Goal: Find contact information: Find contact information

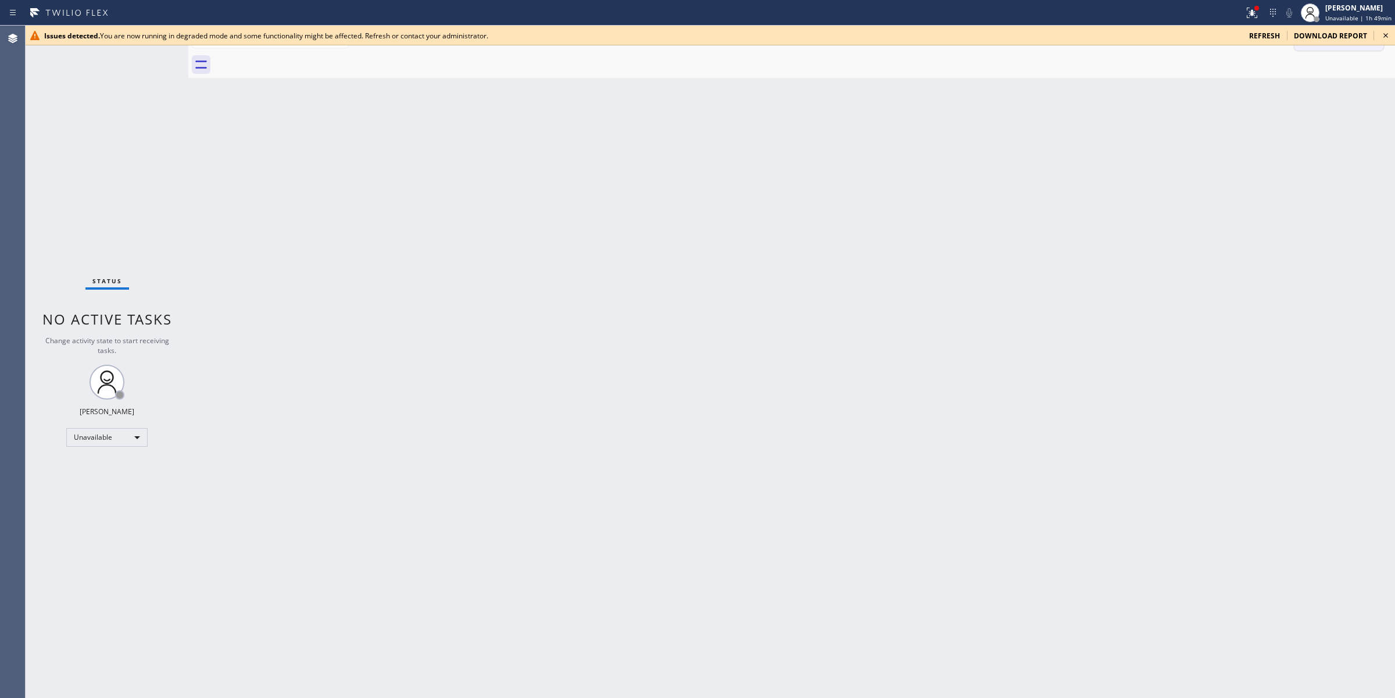
drag, startPoint x: 1391, startPoint y: 33, endPoint x: 1365, endPoint y: 35, distance: 25.7
click at [1382, 34] on icon at bounding box center [1386, 35] width 14 height 14
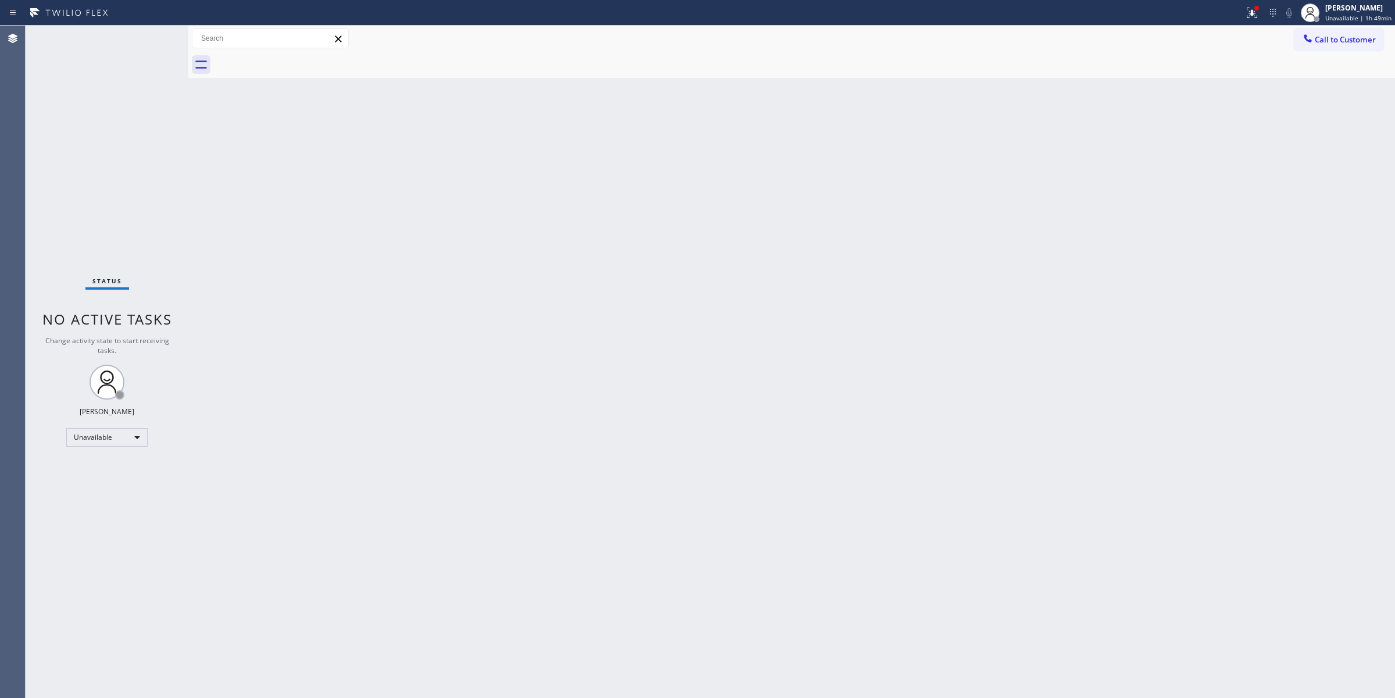
drag, startPoint x: 1338, startPoint y: 35, endPoint x: 1323, endPoint y: 44, distance: 16.7
click at [1336, 37] on span "Call to Customer" at bounding box center [1345, 39] width 61 height 10
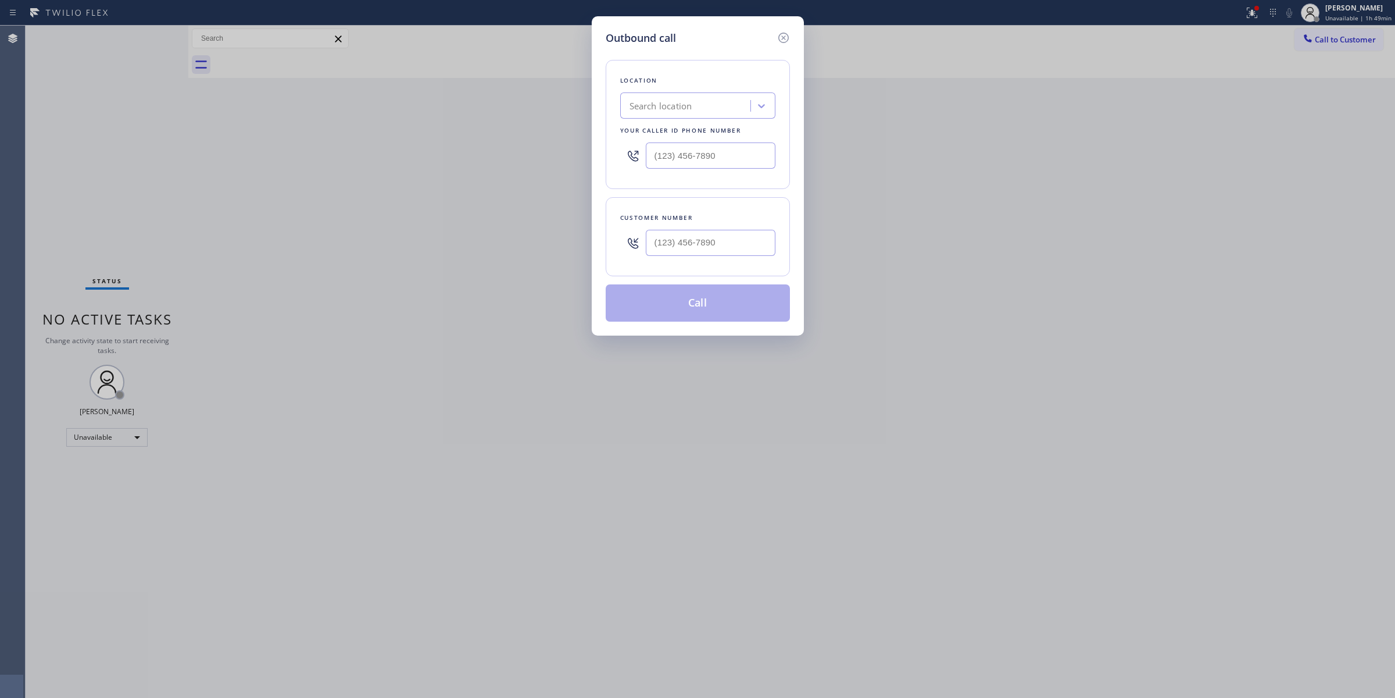
paste input "Orange Wolf Appliance Repair"
click at [694, 96] on div "Search location" at bounding box center [687, 106] width 127 height 20
type input "Orange Wolf Appliance Repair"
click at [704, 103] on input "Orange Wolf Appliance Repair" at bounding box center [685, 106] width 119 height 10
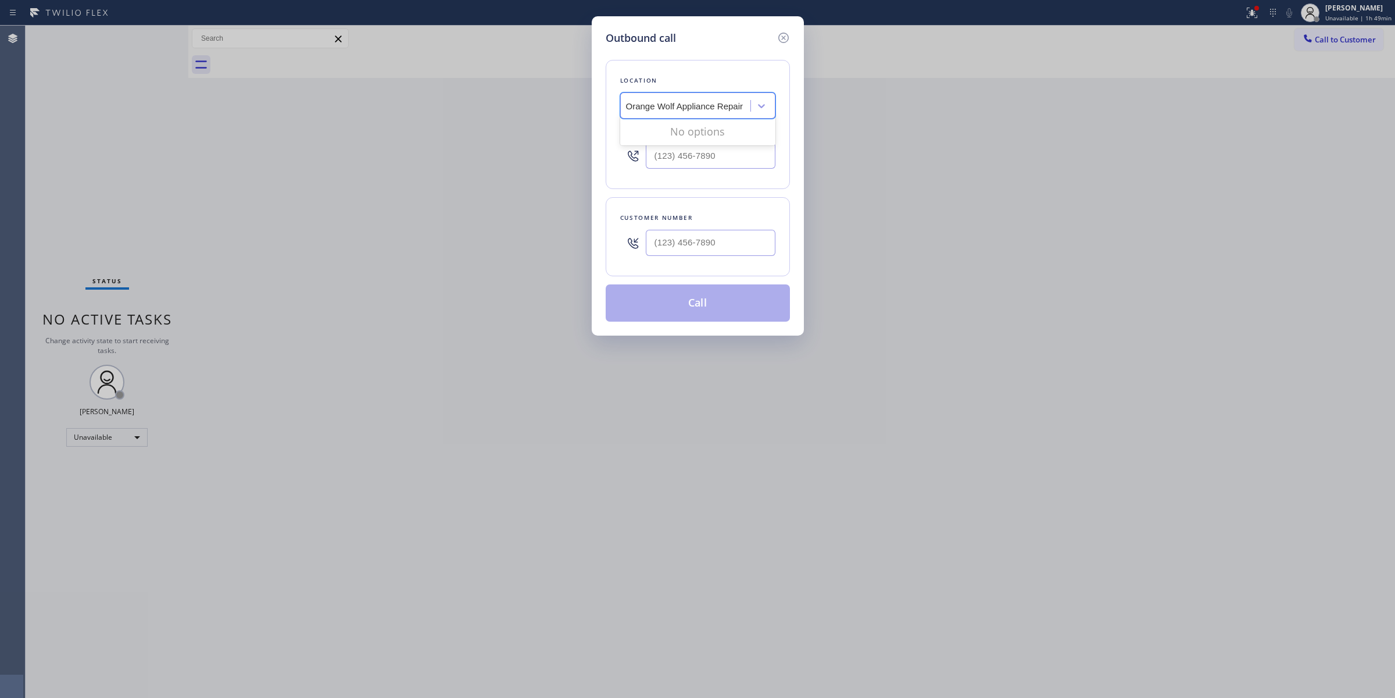
click at [704, 103] on input "Orange Wolf Appliance Repair" at bounding box center [685, 106] width 119 height 10
click at [748, 108] on div "Orange Wolf Appliance Repair" at bounding box center [687, 106] width 127 height 20
paste input "Orange Wolf Appliance Repair"
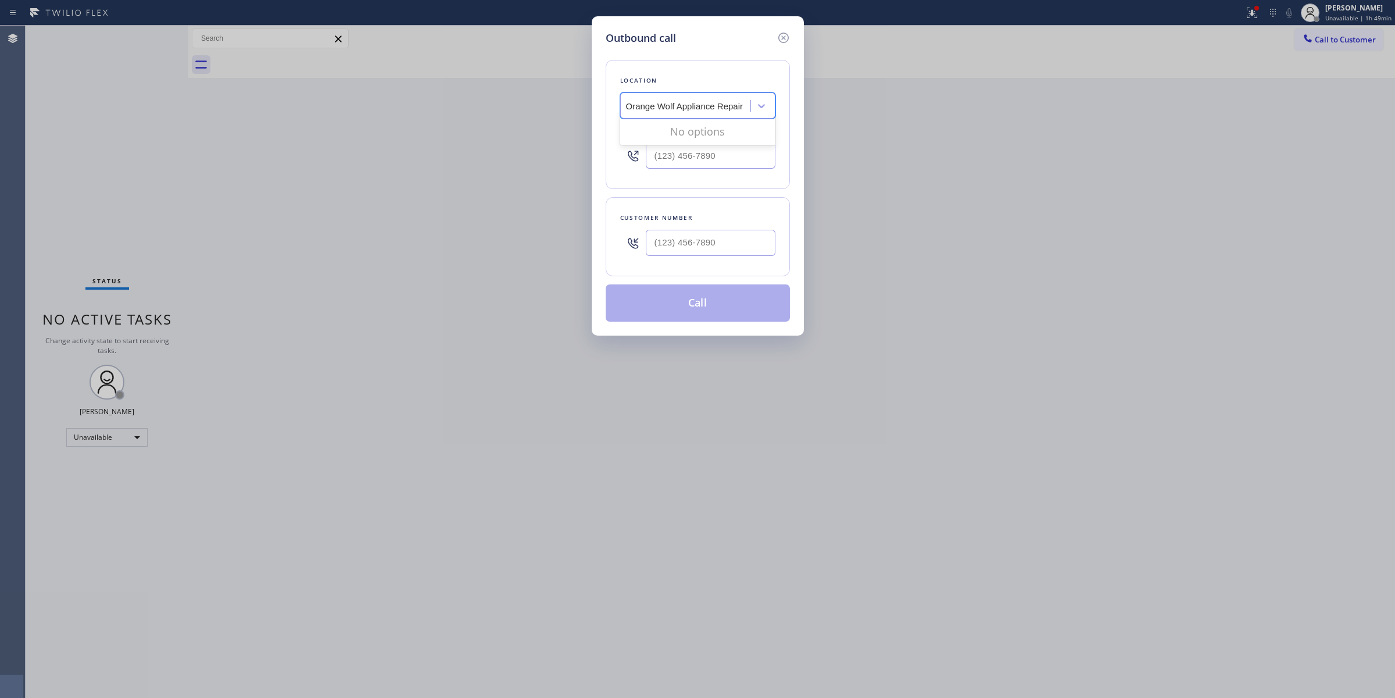
click at [629, 108] on input "Orange Wolf Appliance Repair" at bounding box center [685, 106] width 119 height 10
type input "Orange Wolf Appliance Repair"
drag, startPoint x: 765, startPoint y: 163, endPoint x: 501, endPoint y: 137, distance: 265.2
click at [503, 137] on div "Outbound call Location Search location Your caller id phone number (___) ___-__…" at bounding box center [697, 349] width 1395 height 698
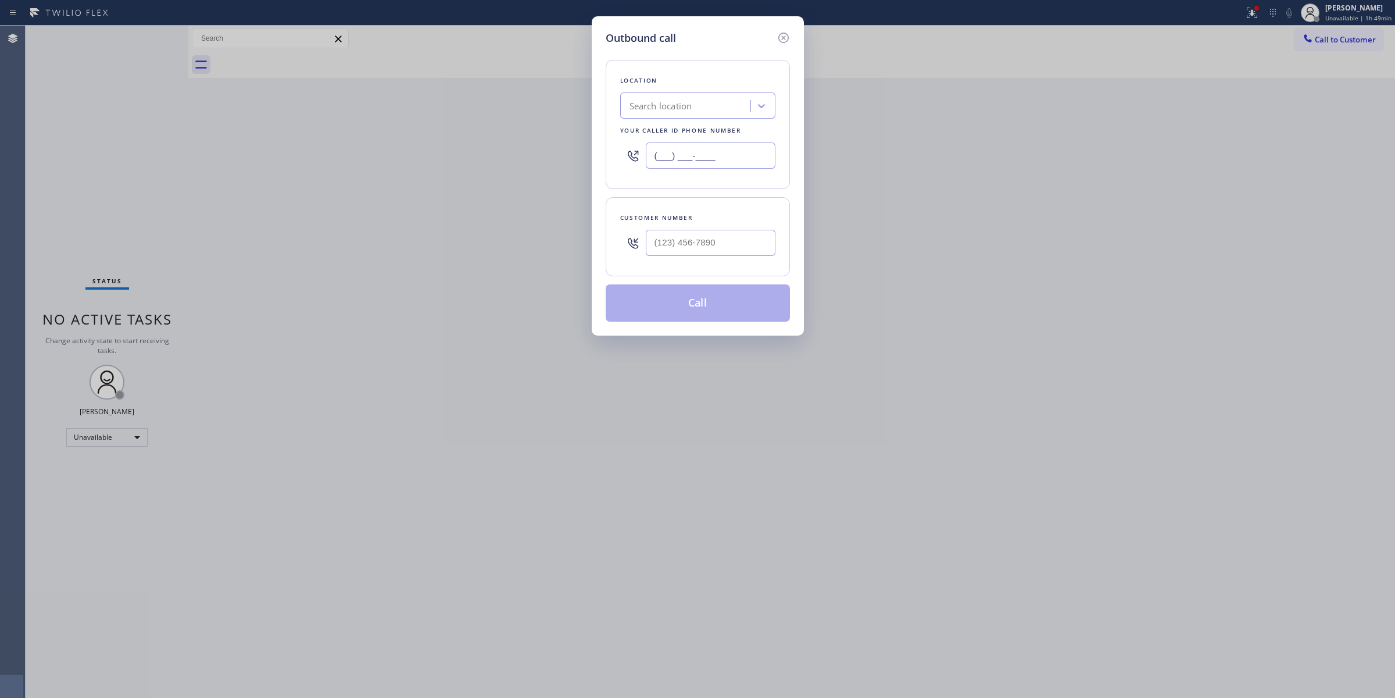
paste input "714) 497-2181"
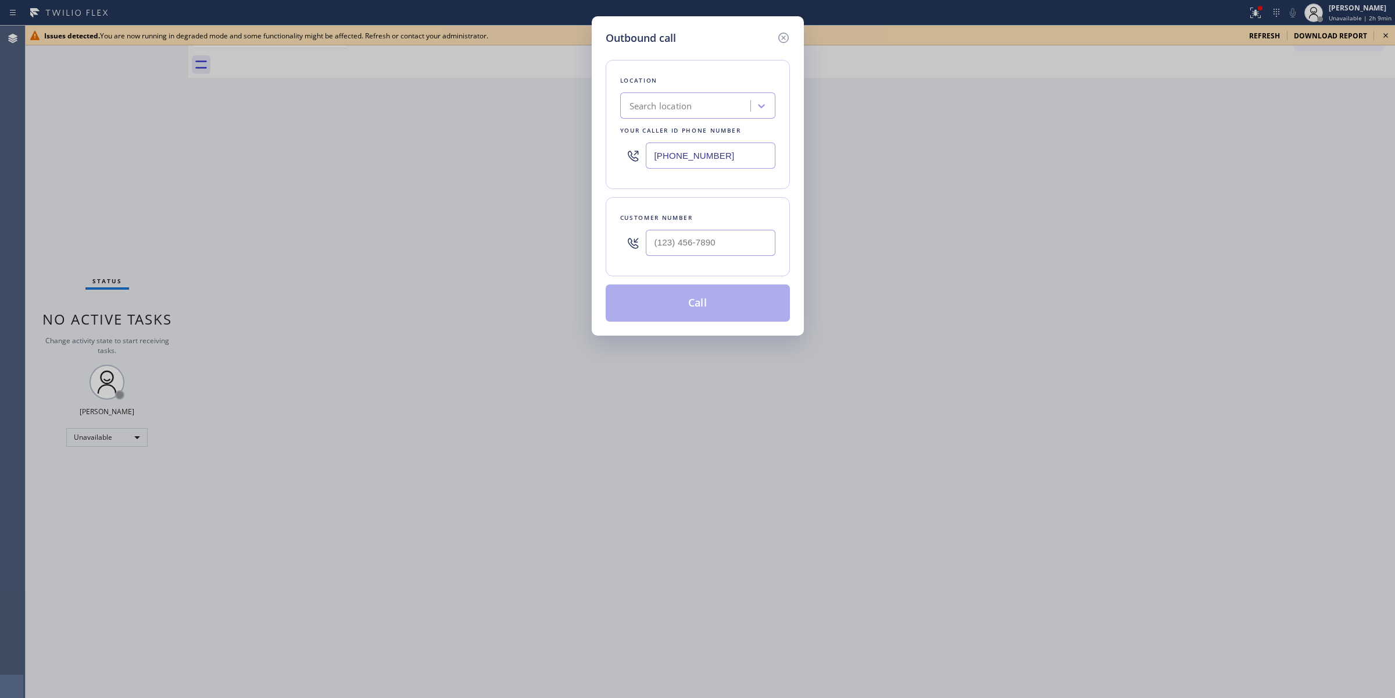
type input "(714) 497-2181"
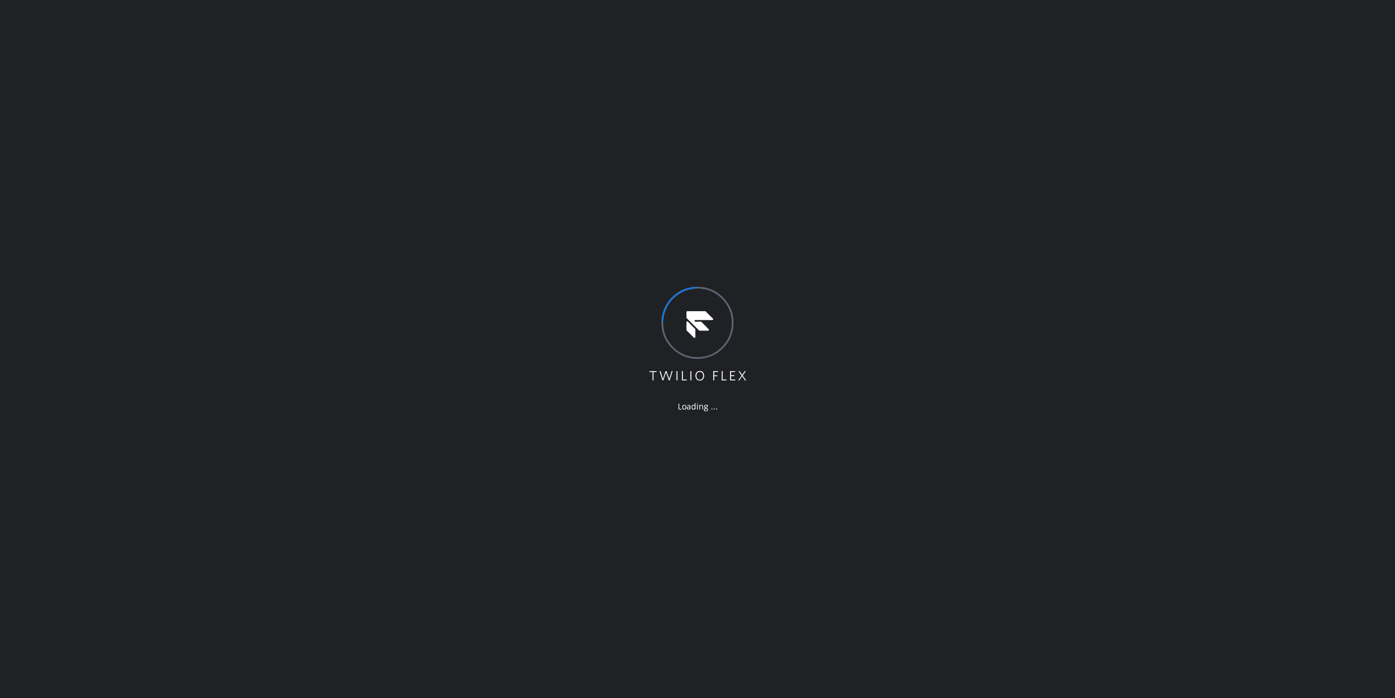
click at [1196, 155] on div "Loading ..." at bounding box center [697, 349] width 1395 height 698
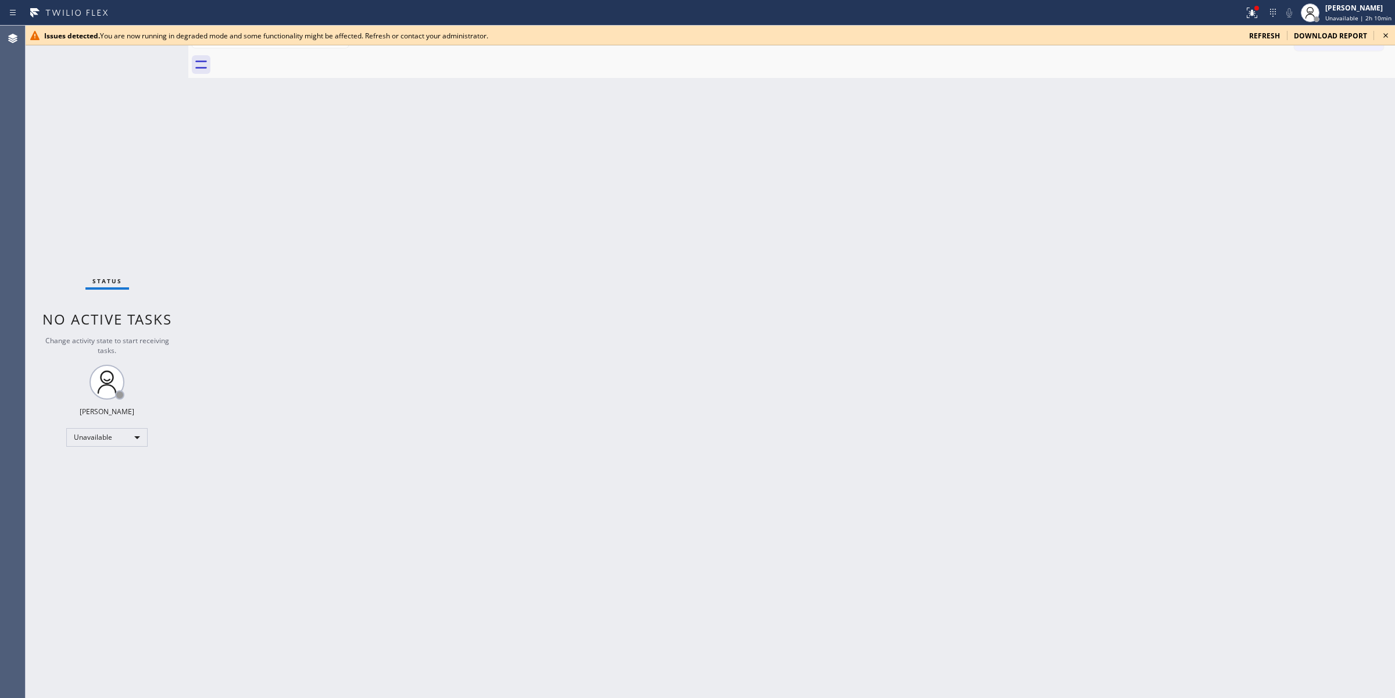
drag, startPoint x: 1338, startPoint y: 120, endPoint x: 1352, endPoint y: 97, distance: 26.6
click at [1346, 106] on div "Back to Dashboard Change Sender ID Customers Technicians Select a contact Outbo…" at bounding box center [791, 362] width 1207 height 672
click at [1384, 41] on icon at bounding box center [1386, 35] width 14 height 14
click at [1387, 30] on icon at bounding box center [1386, 35] width 14 height 14
click at [1392, 35] on icon at bounding box center [1386, 35] width 14 height 14
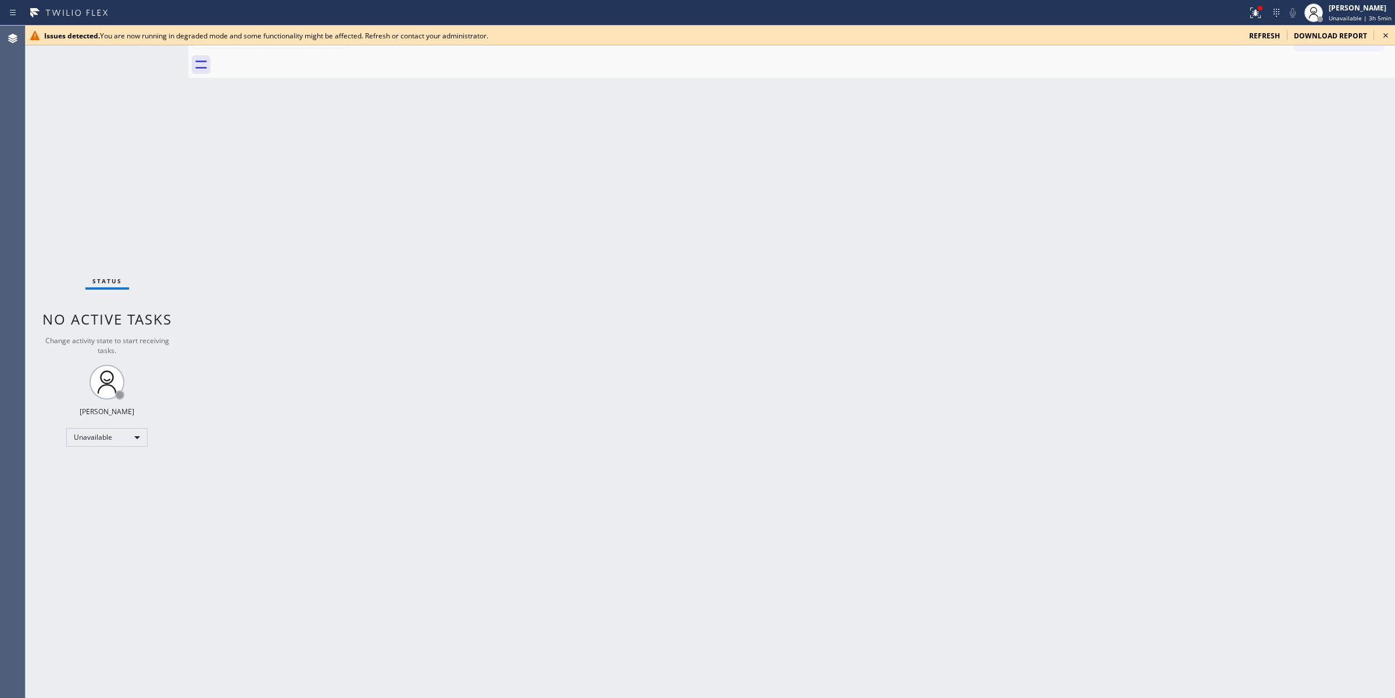
drag, startPoint x: 838, startPoint y: 151, endPoint x: 1228, endPoint y: 56, distance: 402.1
click at [852, 147] on div "Back to Dashboard Change Sender ID Customers Technicians Select a contact Outbo…" at bounding box center [791, 362] width 1207 height 672
click at [1384, 37] on icon at bounding box center [1386, 35] width 14 height 14
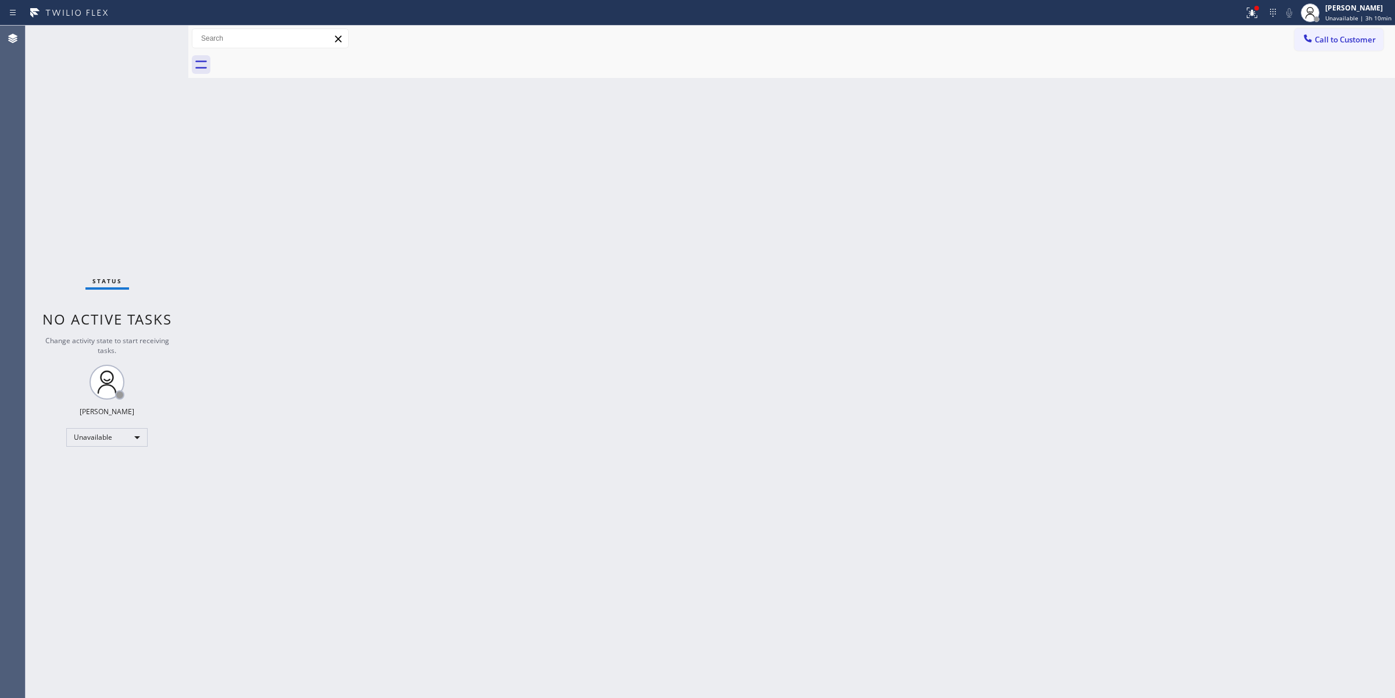
drag, startPoint x: 1341, startPoint y: 38, endPoint x: 943, endPoint y: 102, distance: 402.7
click at [1335, 38] on span "Call to Customer" at bounding box center [1345, 39] width 61 height 10
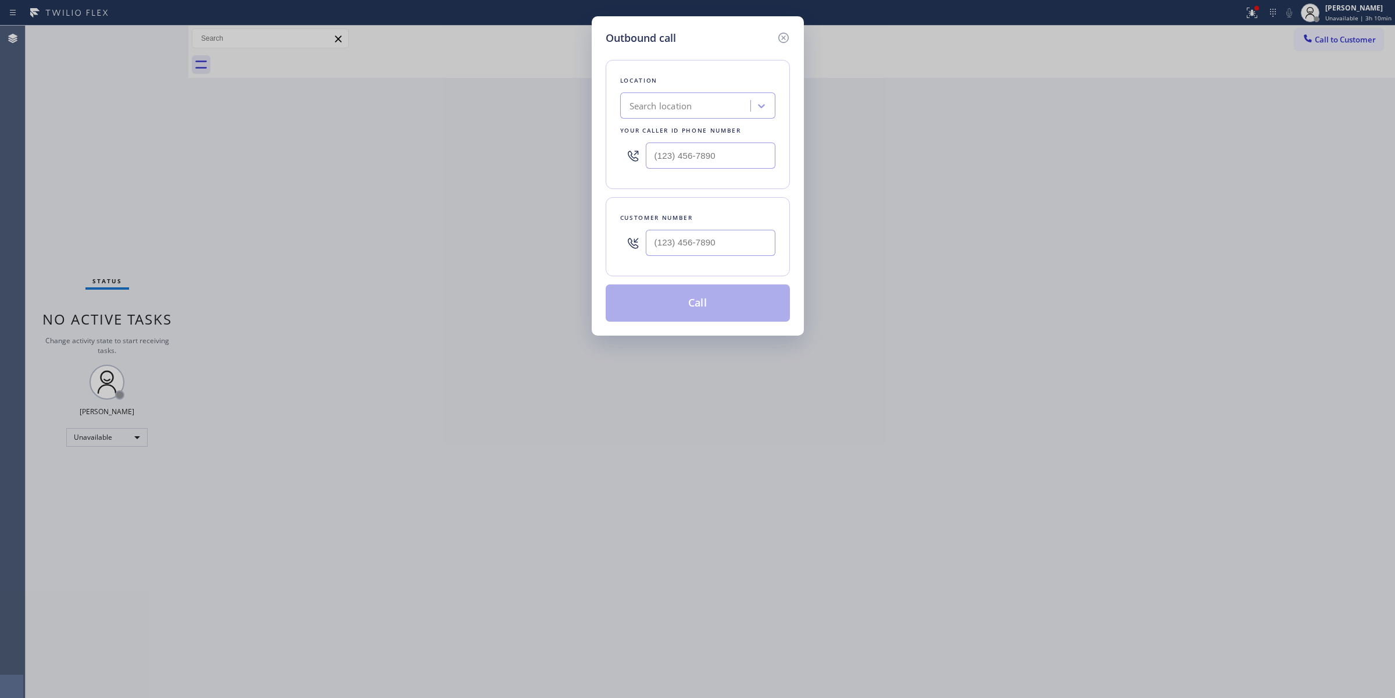
drag, startPoint x: 736, startPoint y: 169, endPoint x: 689, endPoint y: 165, distance: 47.3
click at [696, 166] on div at bounding box center [697, 156] width 155 height 38
click at [721, 155] on input "(___) ___-____" at bounding box center [711, 155] width 130 height 26
paste input "888) 948-6069"
type input "[PHONE_NUMBER]"
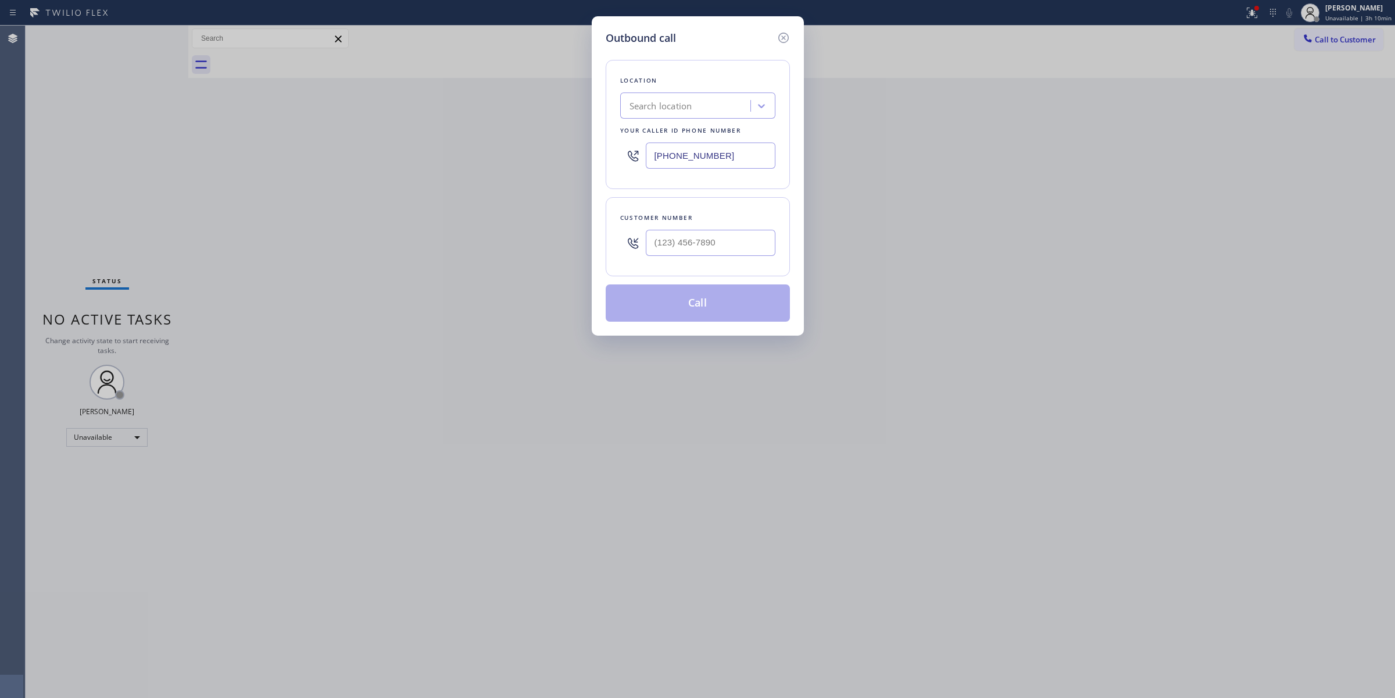
click at [795, 88] on div "Outbound call Location Search location Your caller id phone number [PHONE_NUMBE…" at bounding box center [698, 175] width 212 height 319
click at [699, 105] on div "Search location" at bounding box center [687, 106] width 127 height 20
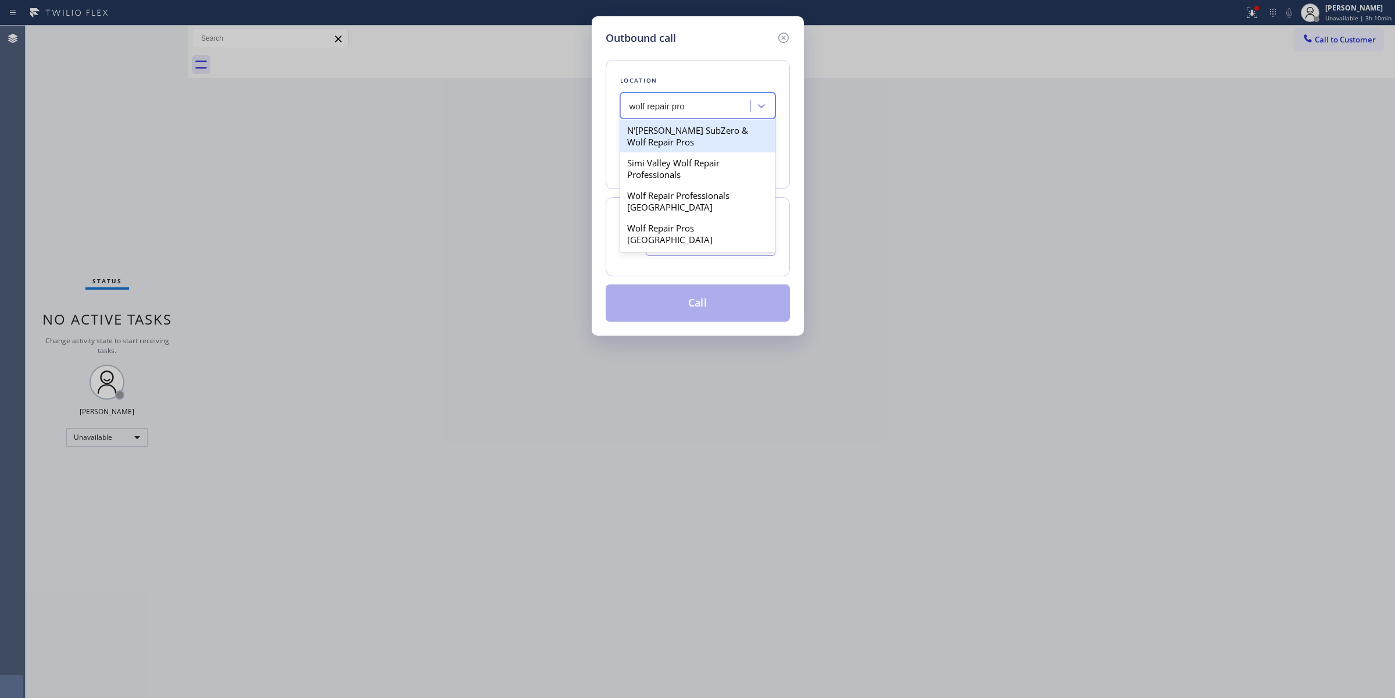
type input "wolf repair pro"
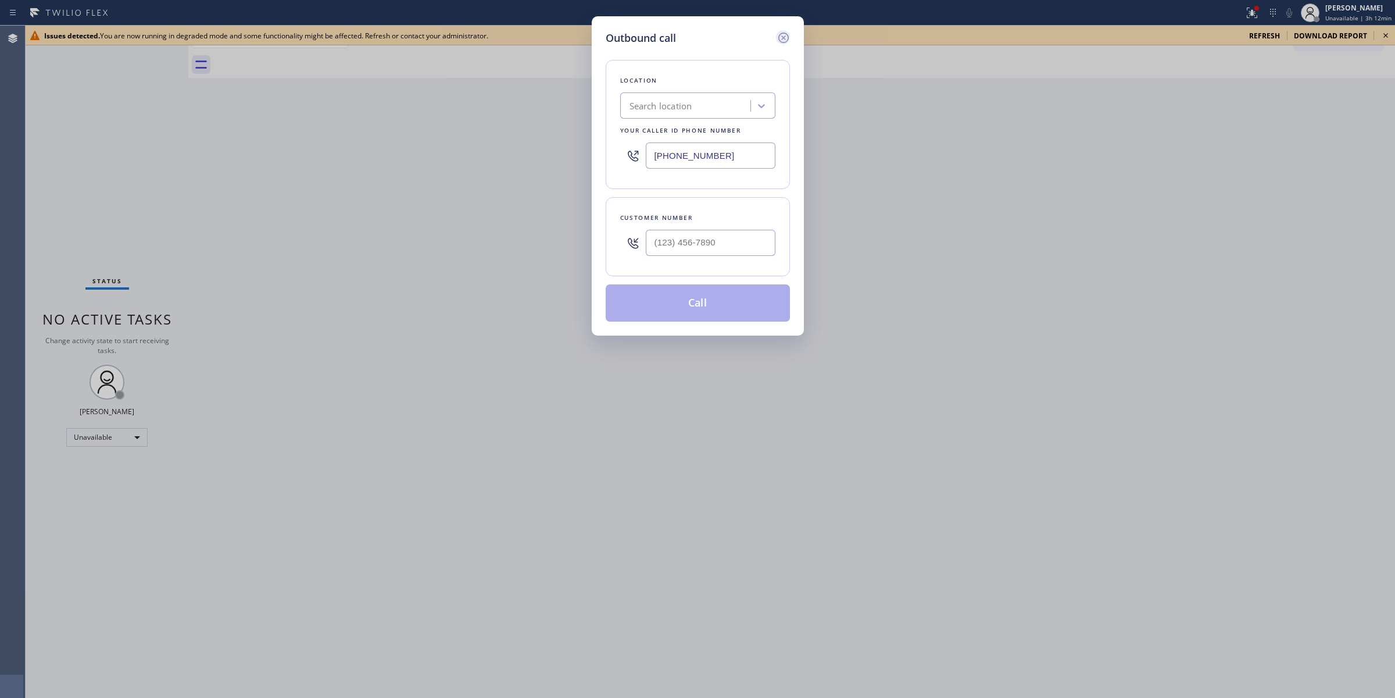
click at [780, 32] on icon at bounding box center [784, 38] width 14 height 14
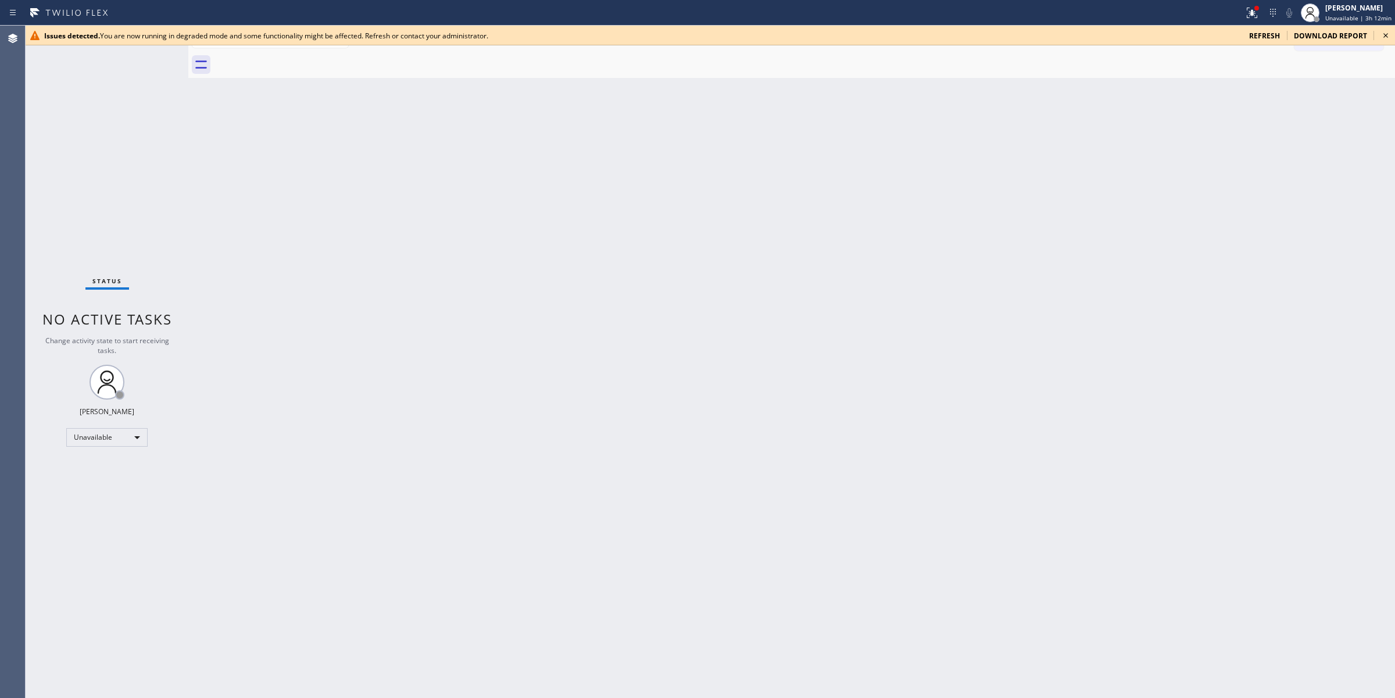
click at [1387, 36] on icon at bounding box center [1386, 35] width 5 height 5
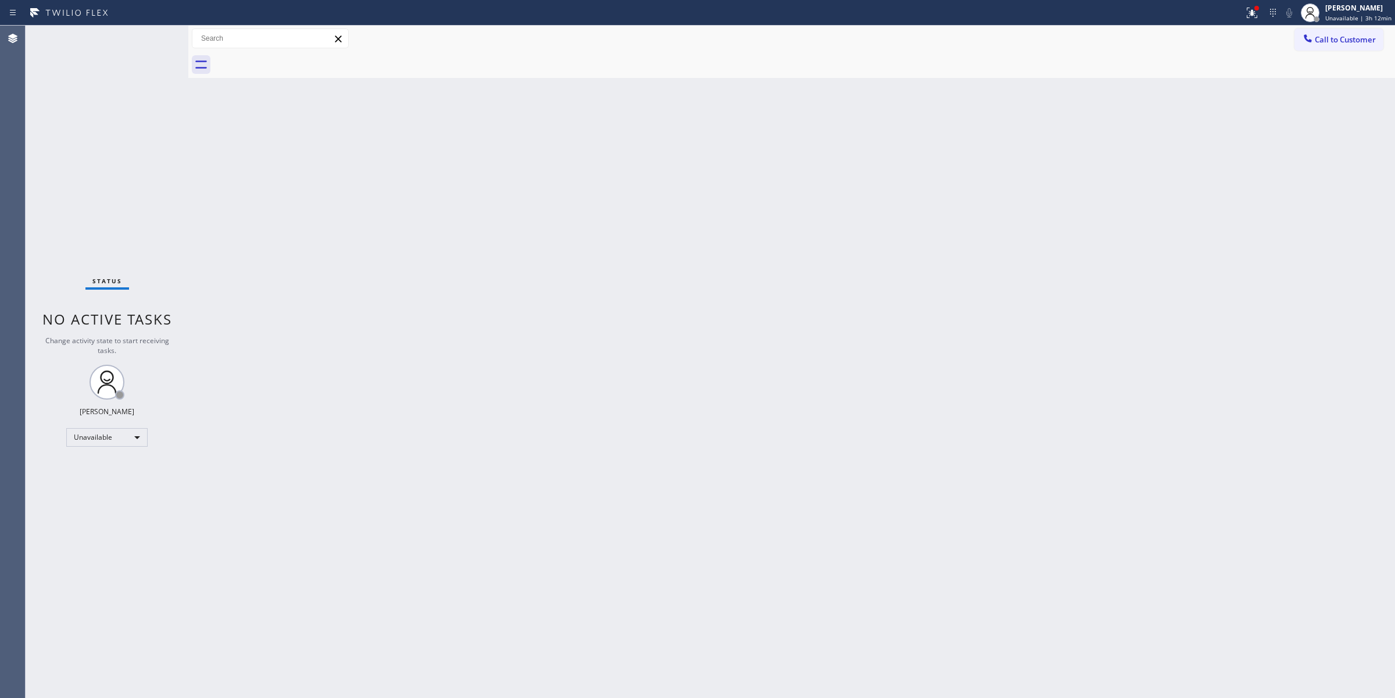
drag, startPoint x: 1352, startPoint y: 38, endPoint x: 1333, endPoint y: 42, distance: 19.2
click at [1350, 39] on span "Call to Customer" at bounding box center [1345, 39] width 61 height 10
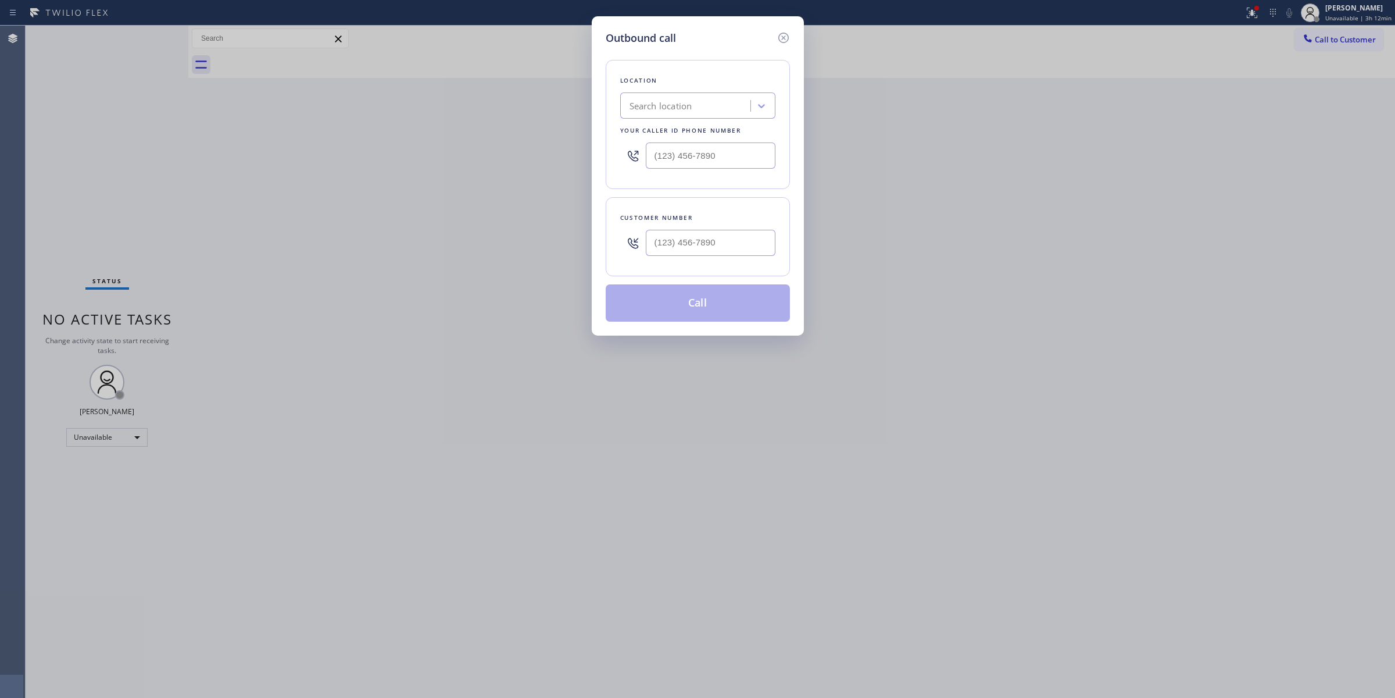
click at [673, 116] on div "Search location" at bounding box center [697, 105] width 155 height 26
type input "wolf repair s"
click at [705, 103] on div "Search location" at bounding box center [687, 106] width 127 height 20
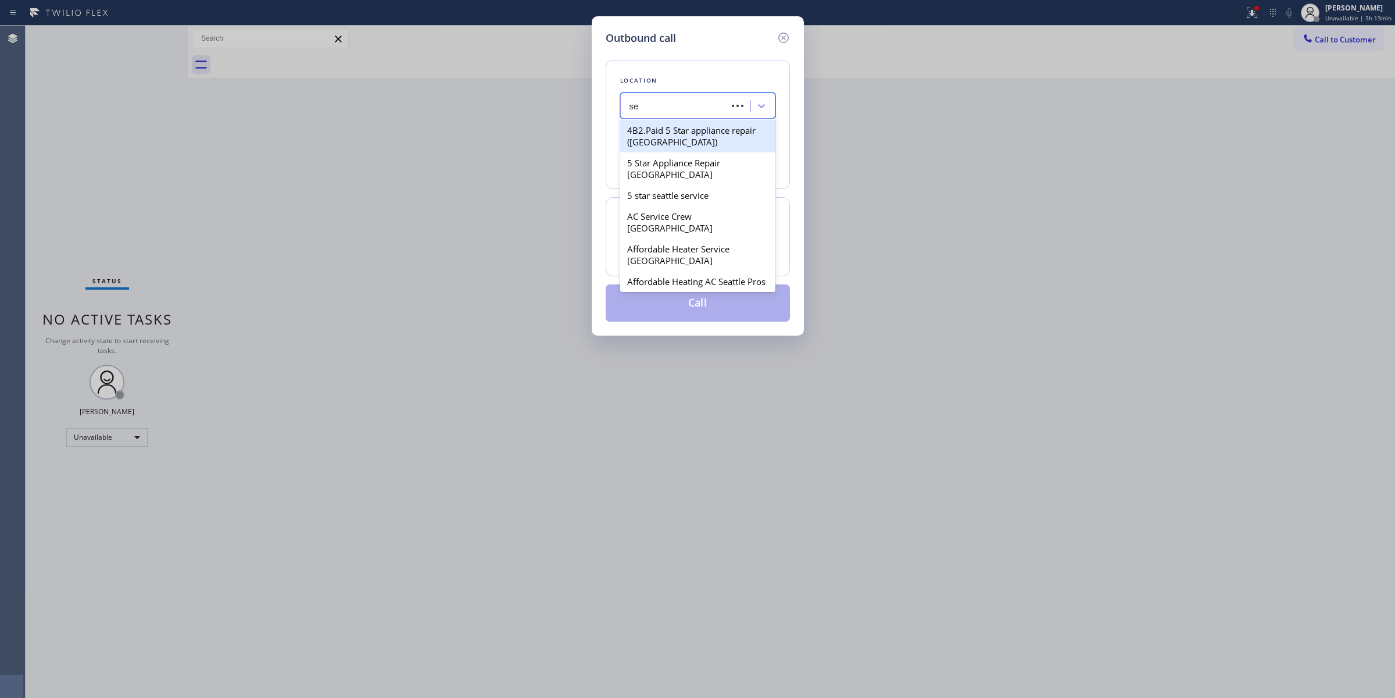
type input "s"
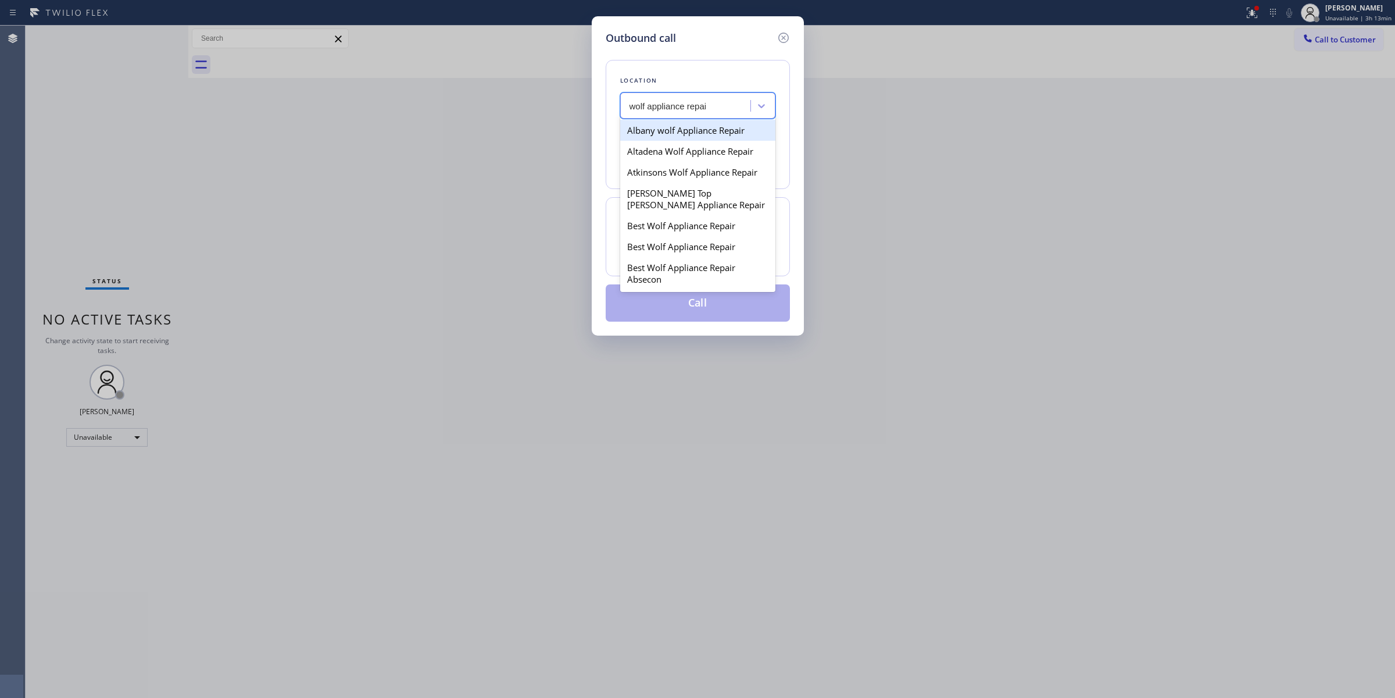
type input "wolf appliance repair"
click at [723, 236] on div "Best Wolf Appliance Repair" at bounding box center [697, 225] width 155 height 21
click at [739, 113] on div "Best Wolf Appliance Repair" at bounding box center [687, 106] width 127 height 20
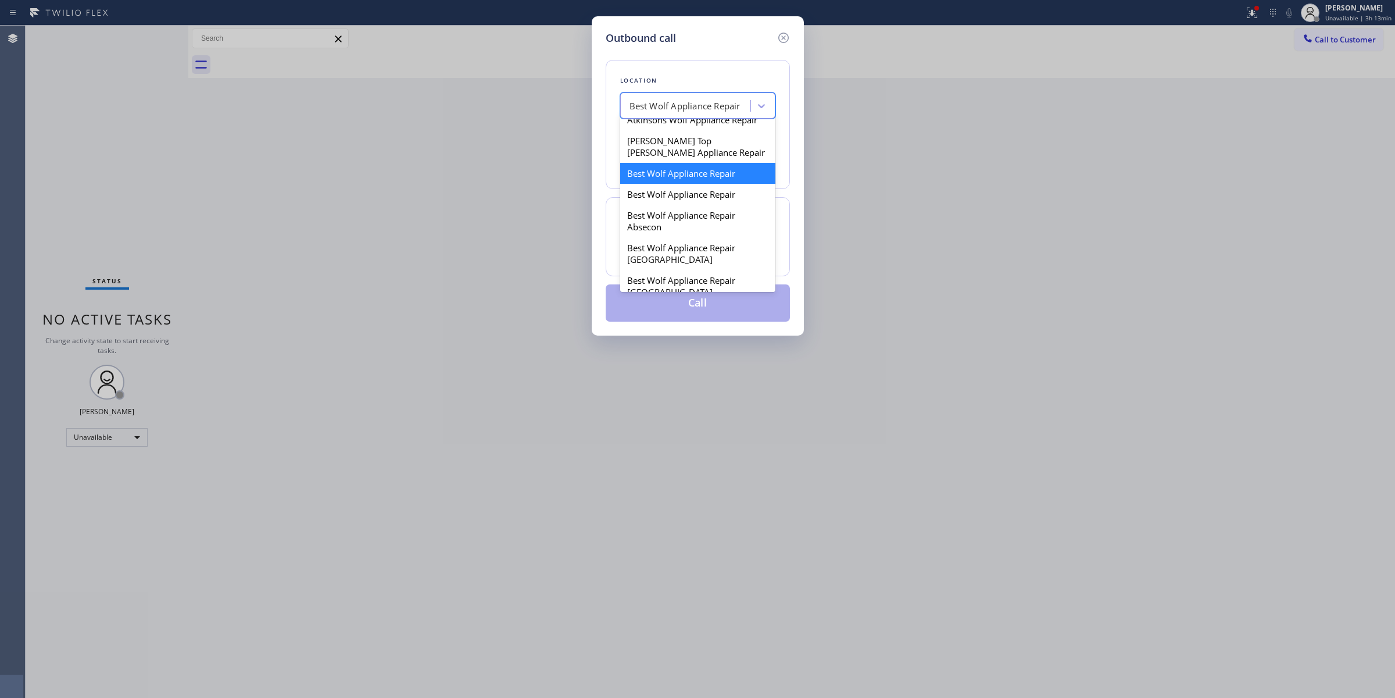
scroll to position [73, 0]
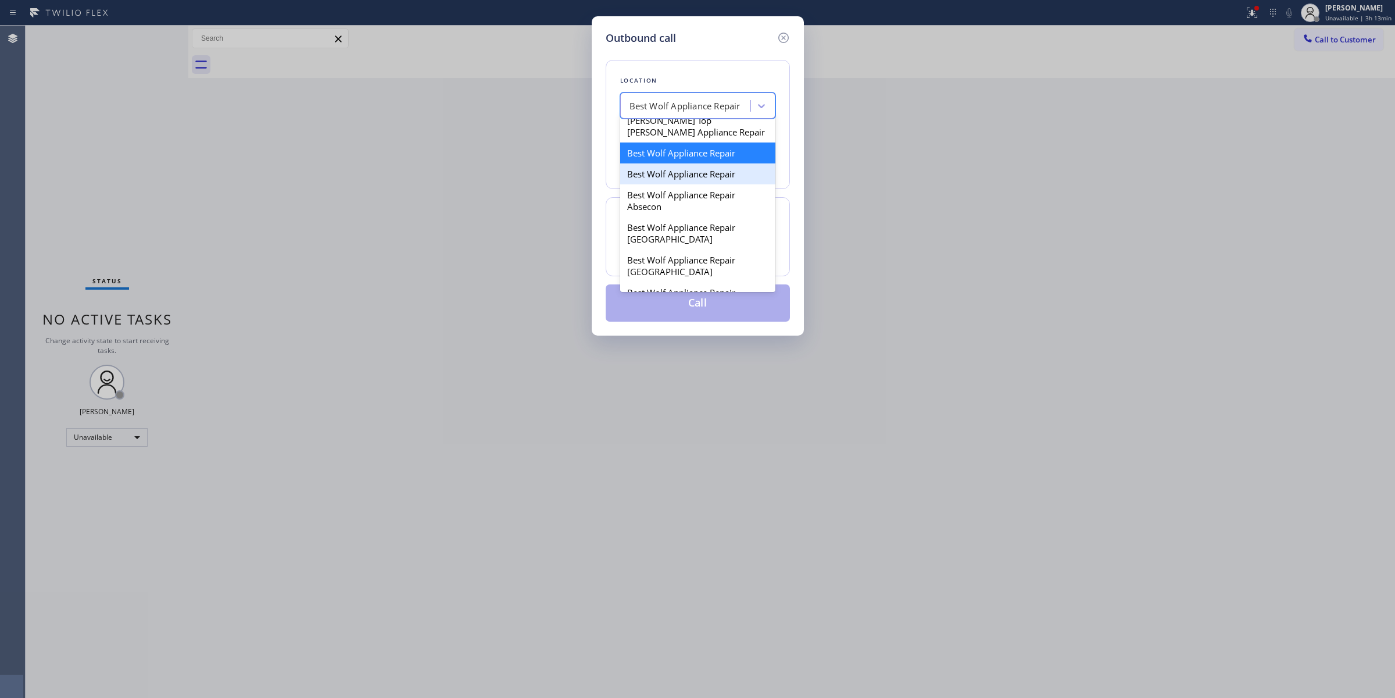
click at [716, 184] on div "Best Wolf Appliance Repair" at bounding box center [697, 173] width 155 height 21
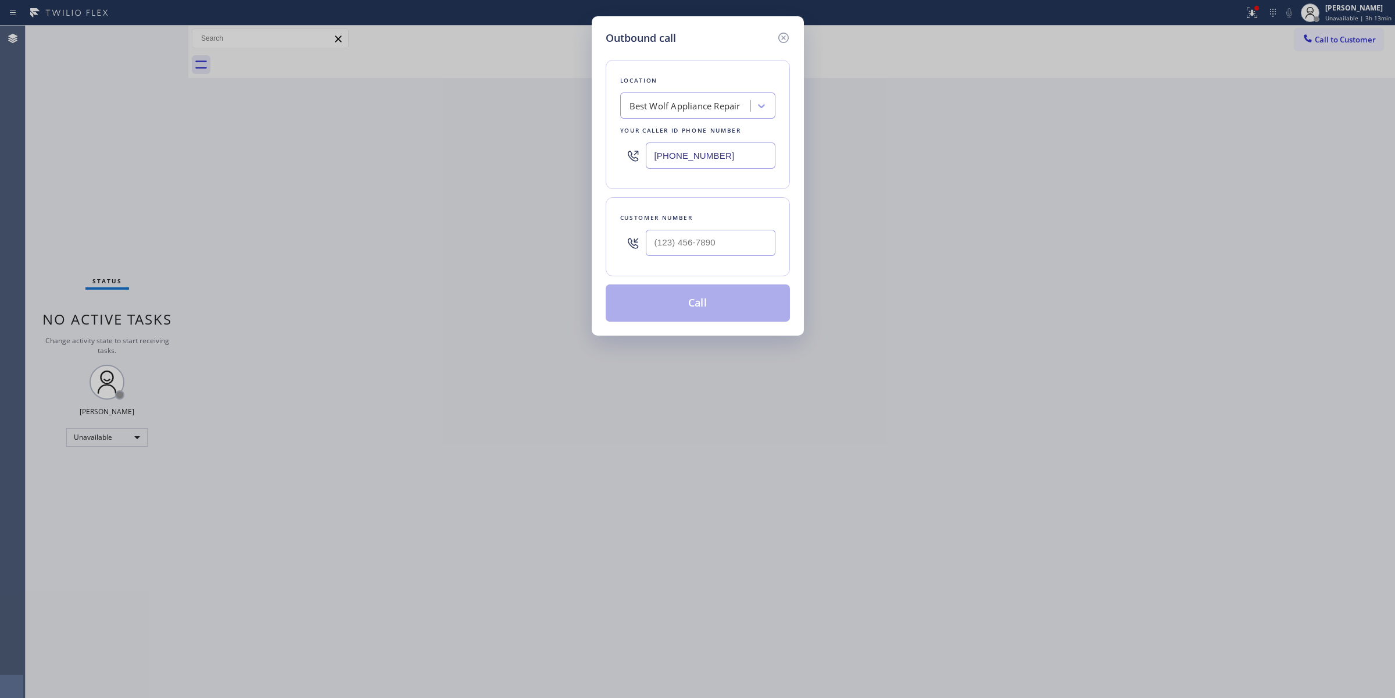
click at [737, 149] on input "[PHONE_NUMBER]" at bounding box center [711, 155] width 130 height 26
drag, startPoint x: 566, startPoint y: 158, endPoint x: 437, endPoint y: 150, distance: 128.7
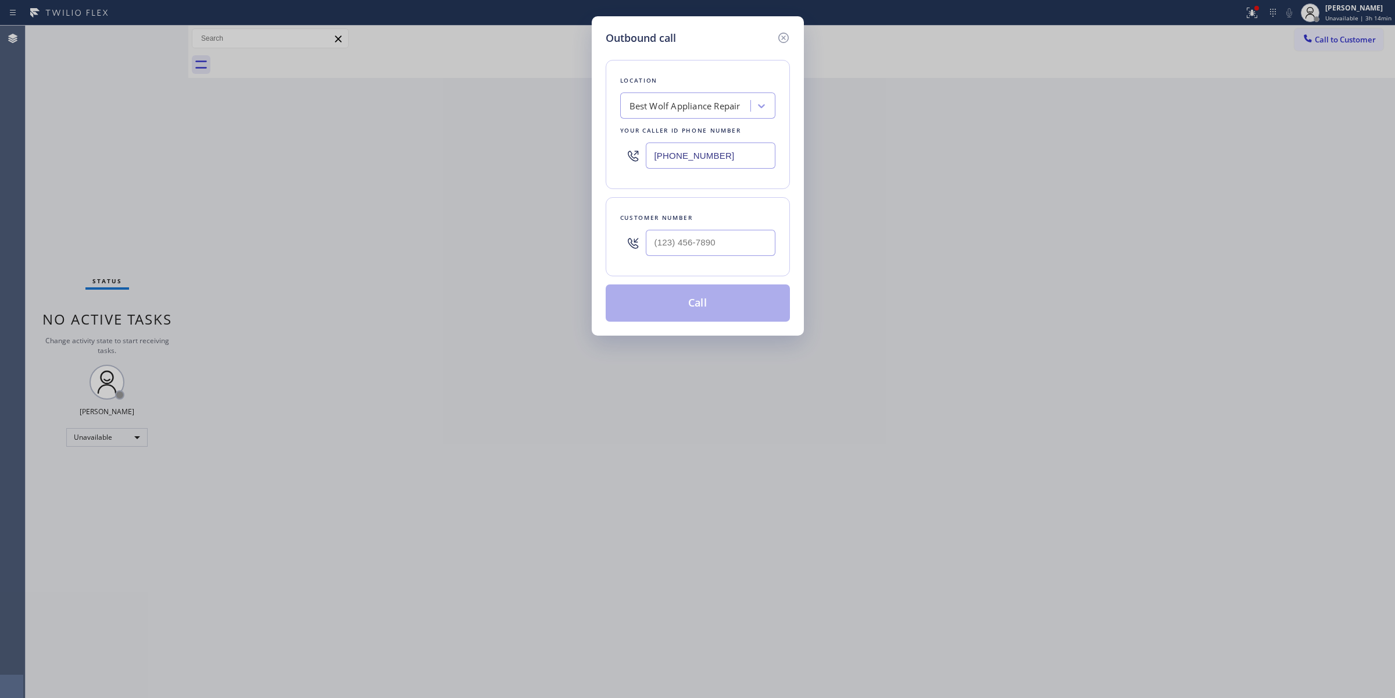
click at [438, 151] on div "Outbound call Location Best Wolf Appliance Repair Your caller id phone number […" at bounding box center [697, 349] width 1395 height 698
paste input "206) 479-9624"
drag, startPoint x: 727, startPoint y: 160, endPoint x: 496, endPoint y: 152, distance: 231.5
click at [497, 155] on div "Outbound call Location Best Wolf Appliance Repair Your caller id phone number […" at bounding box center [697, 349] width 1395 height 698
paste input "206) 479-9624"
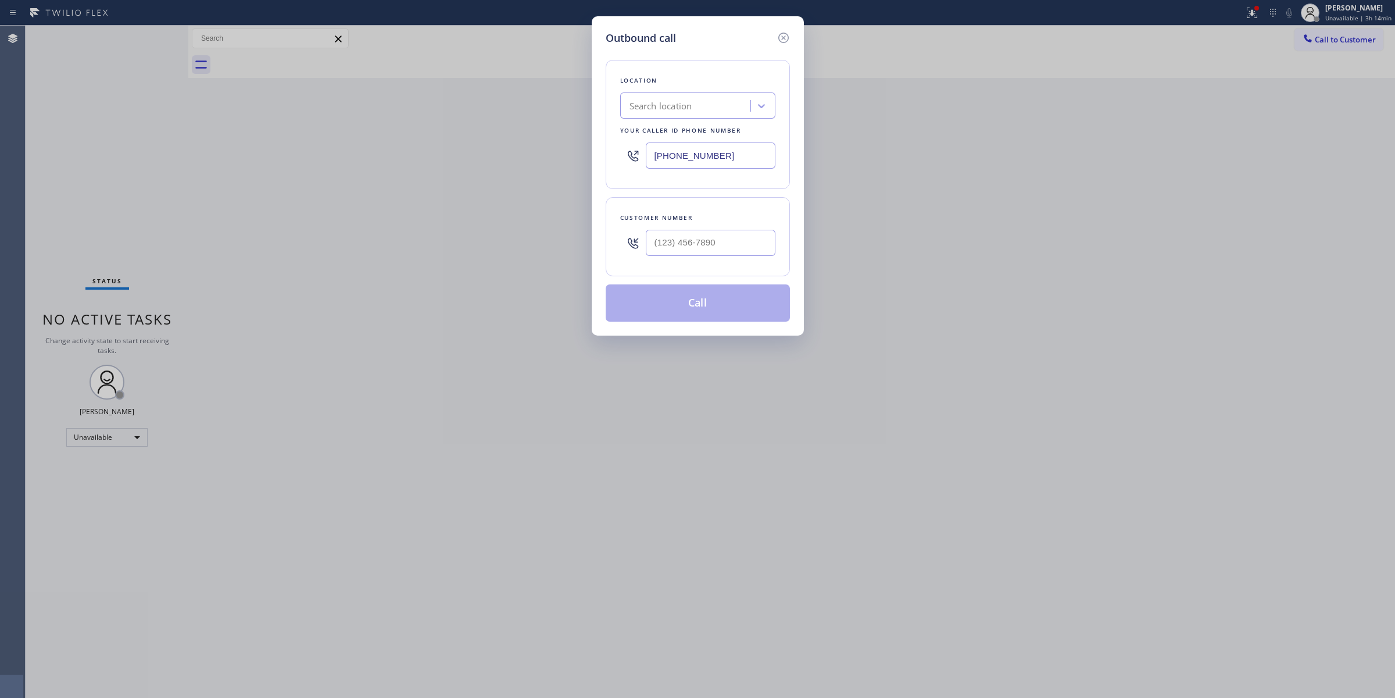
drag, startPoint x: 758, startPoint y: 164, endPoint x: 493, endPoint y: 131, distance: 266.5
click at [497, 132] on div "Outbound call Location Search location Your caller id phone number [PHONE_NUMBE…" at bounding box center [697, 349] width 1395 height 698
paste input "855) 662-5332"
click at [667, 64] on div "Location Search location Your caller id phone number [PHONE_NUMBER]" at bounding box center [698, 124] width 184 height 129
click at [756, 103] on icon at bounding box center [762, 106] width 12 height 12
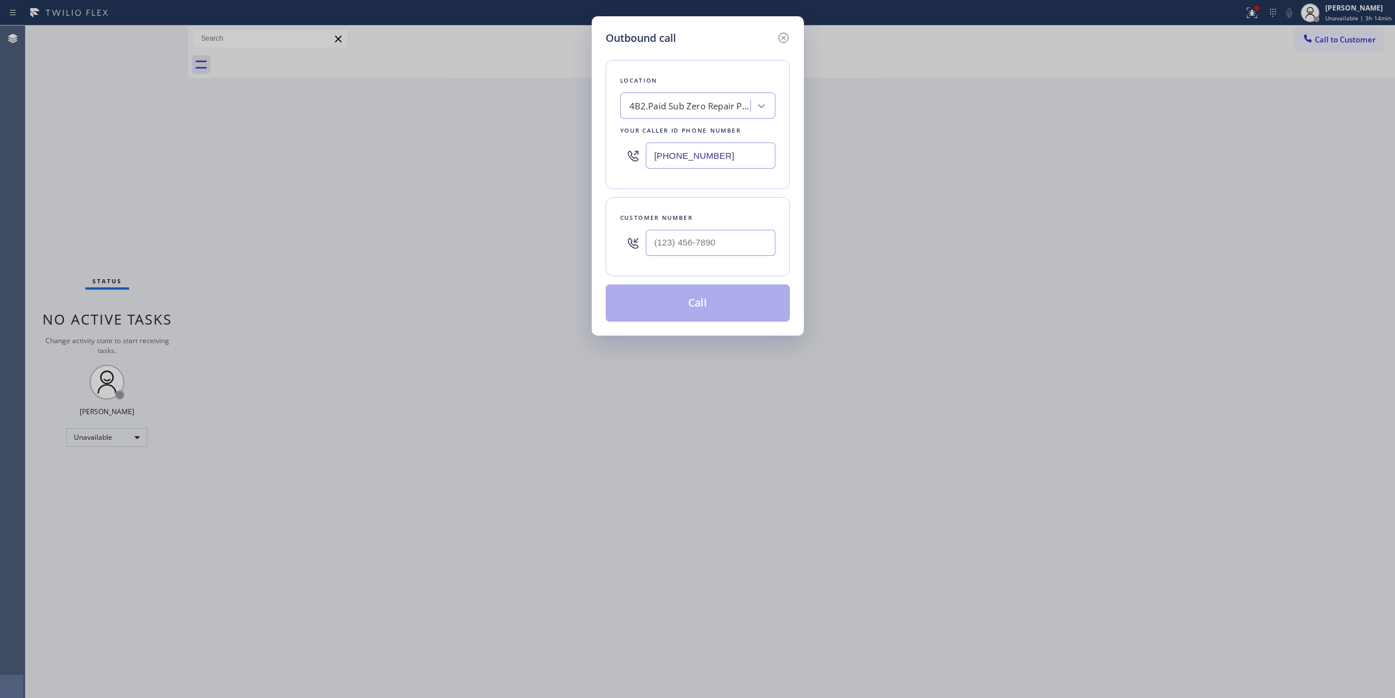
click at [777, 192] on div "Location 4B2.Paid Sub Zero Repair Professionals Your caller id phone number [PH…" at bounding box center [698, 184] width 184 height 276
click at [715, 152] on input "[PHONE_NUMBER]" at bounding box center [711, 155] width 130 height 26
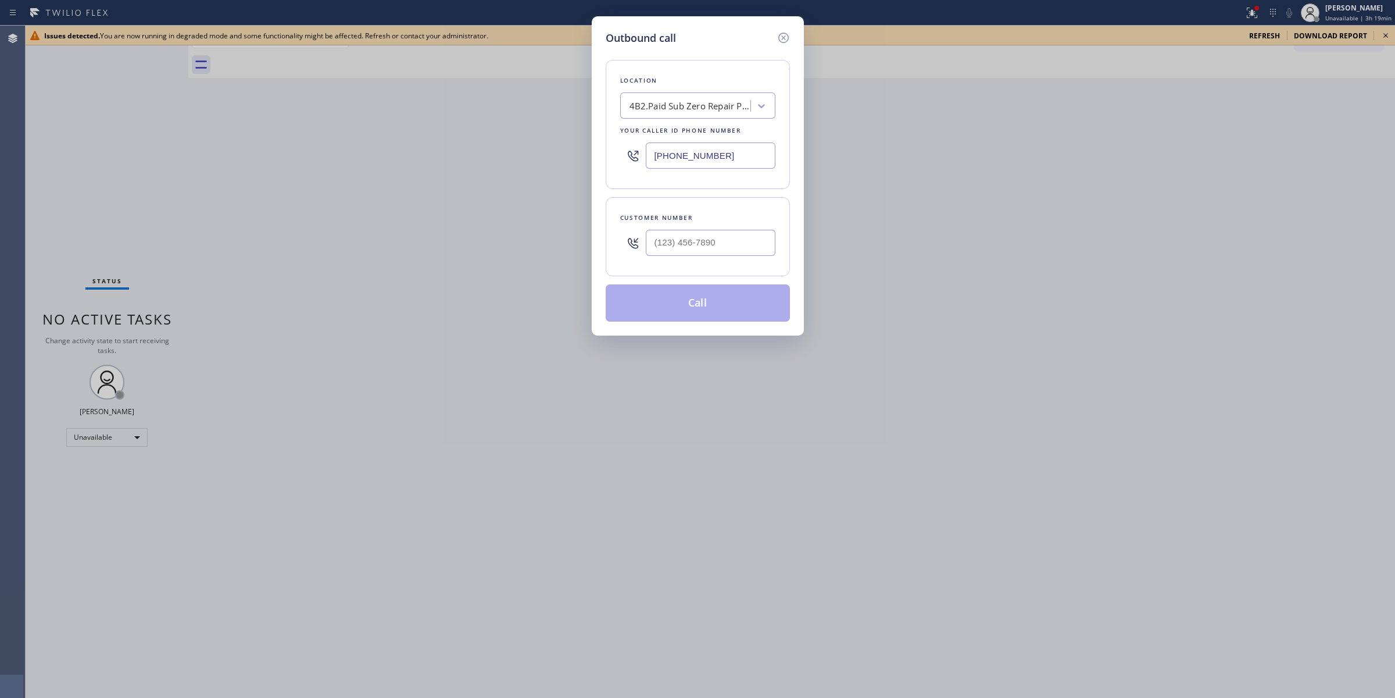
click at [735, 150] on input "[PHONE_NUMBER]" at bounding box center [711, 155] width 130 height 26
paste input "949) 239-0346"
type input "[PHONE_NUMBER]"
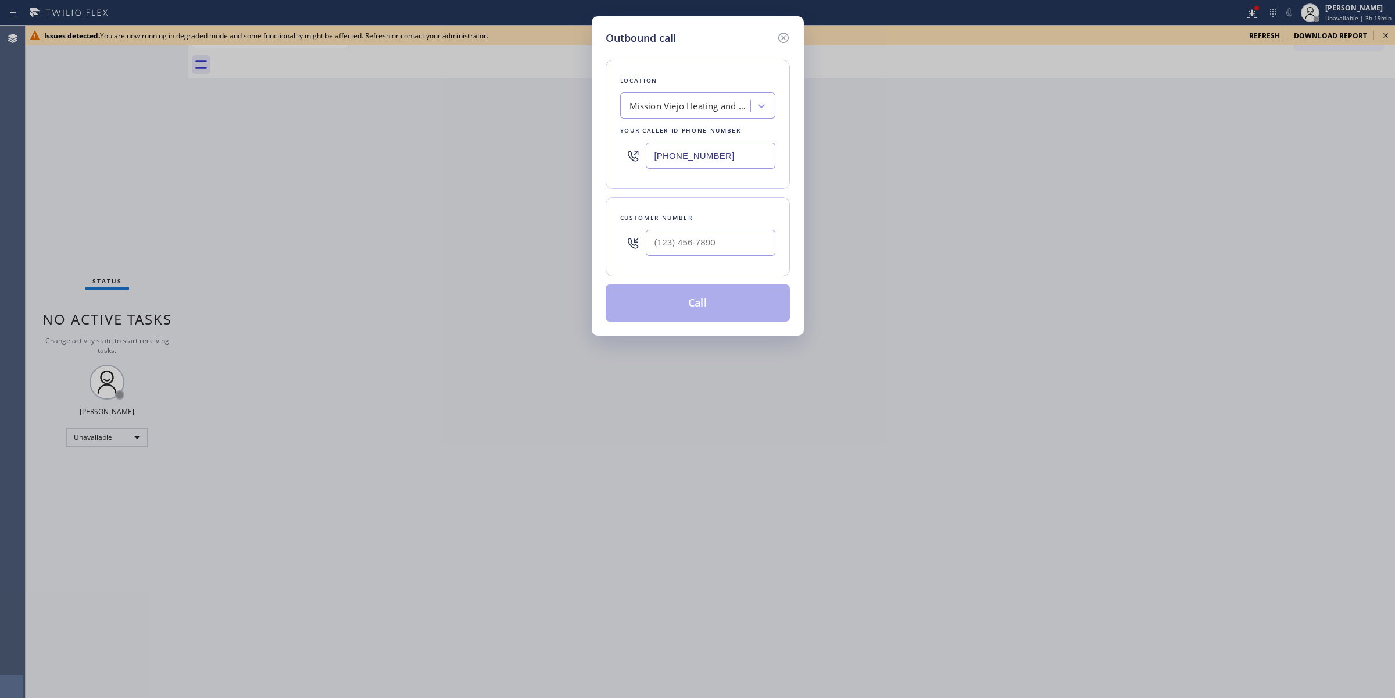
click at [719, 111] on div "Mission Viejo Heating and Air Conditioning" at bounding box center [691, 105] width 122 height 13
click at [695, 106] on div "Mission Viejo Heating and Air Conditioning" at bounding box center [691, 105] width 122 height 13
paste input "Home Alliance"
type input "Home Alliance"
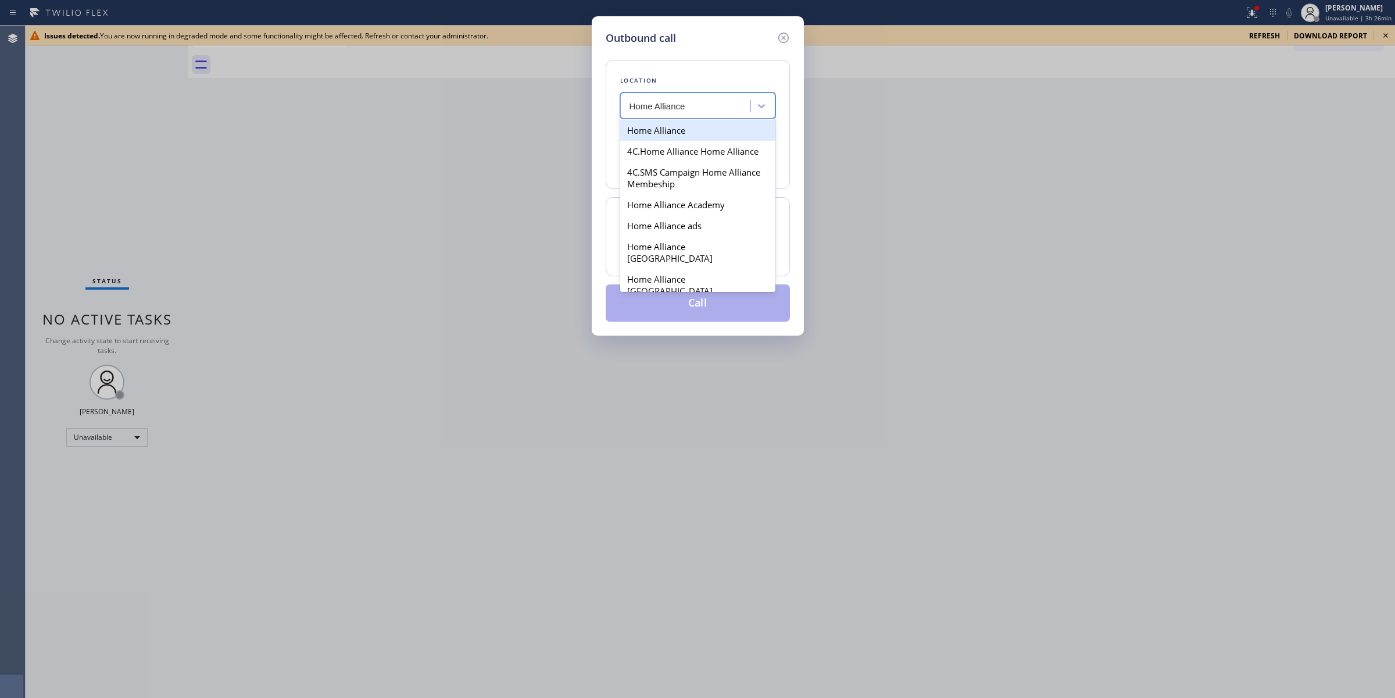
click at [667, 138] on div "Home Alliance" at bounding box center [697, 130] width 155 height 21
type input "[PHONE_NUMBER]"
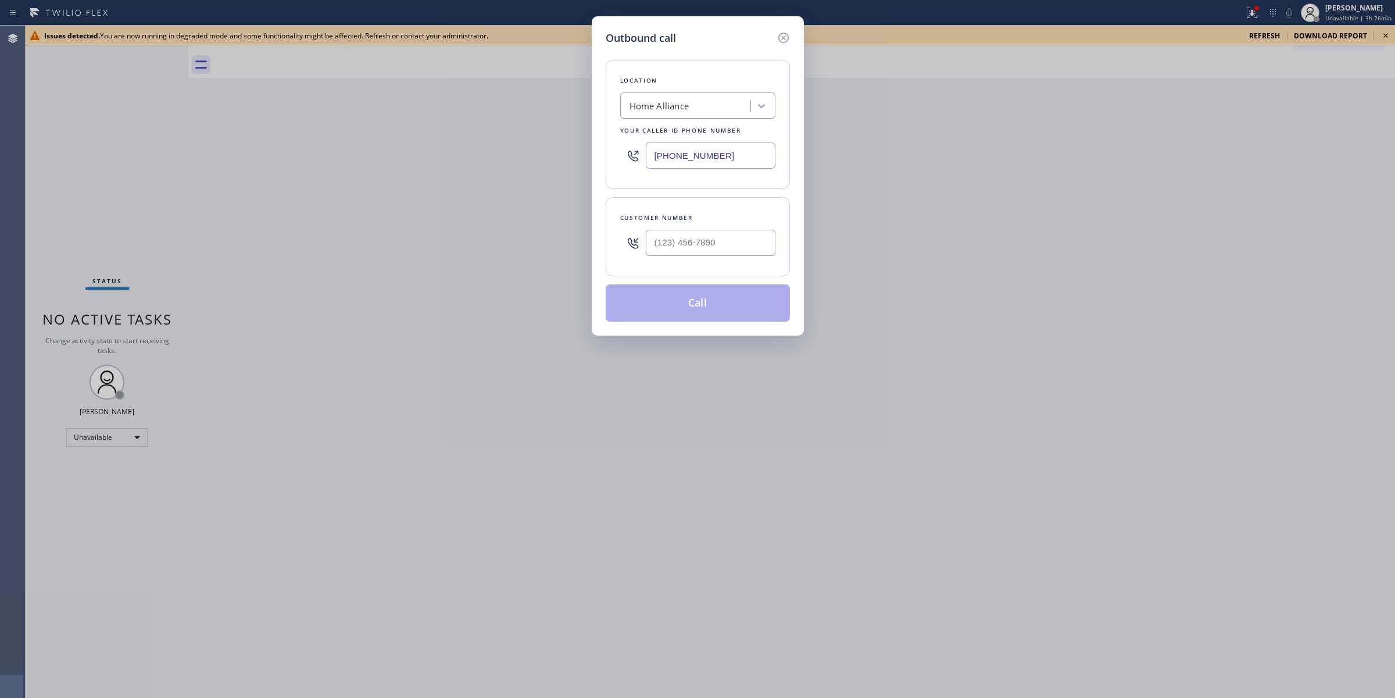
click at [724, 155] on input "[PHONE_NUMBER]" at bounding box center [711, 155] width 130 height 26
